Goal: Use online tool/utility: Use online tool/utility

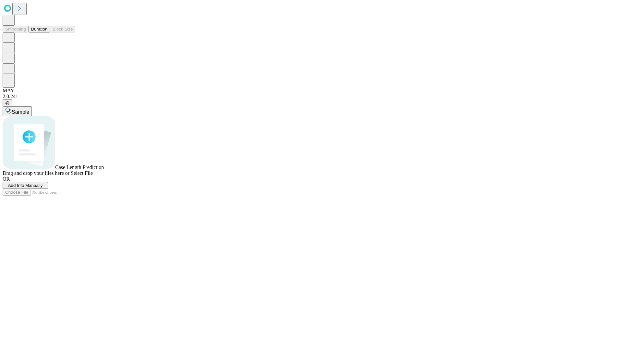
click at [47, 32] on button "Duration" at bounding box center [39, 29] width 21 height 7
click at [93, 176] on span "Select File" at bounding box center [82, 173] width 22 height 6
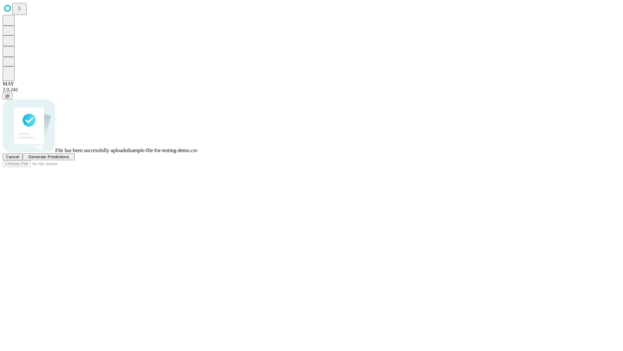
click at [69, 159] on span "Generate Predictions" at bounding box center [48, 156] width 41 height 5
